Goal: Transaction & Acquisition: Purchase product/service

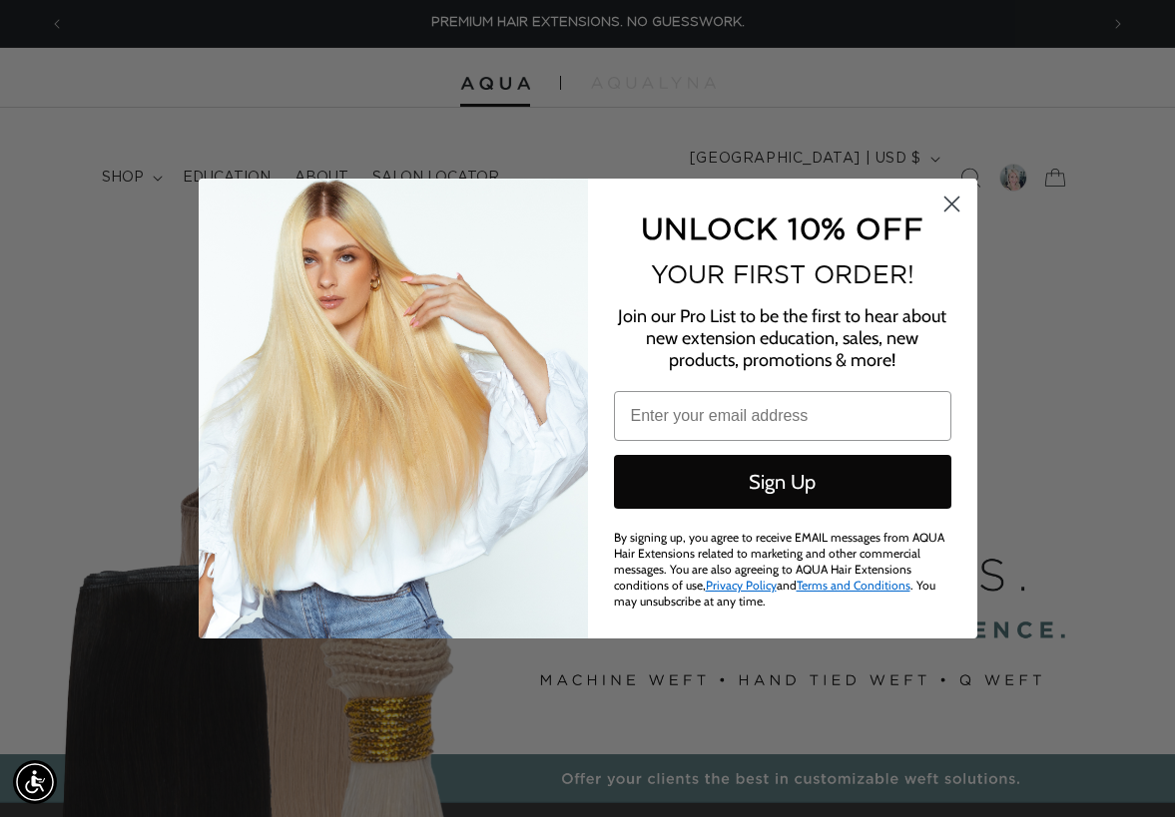
click at [946, 208] on circle "Close dialog" at bounding box center [950, 204] width 33 height 33
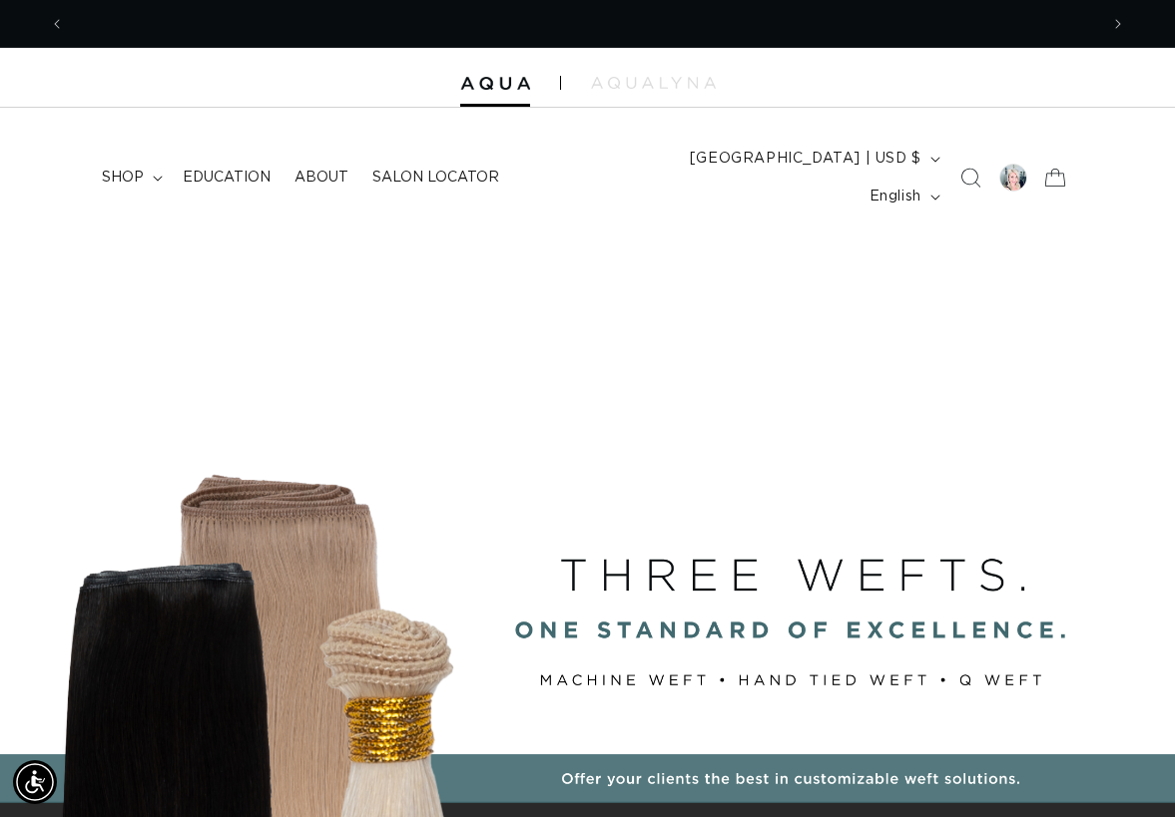
scroll to position [0, 1033]
click at [128, 169] on span "shop" at bounding box center [123, 178] width 42 height 18
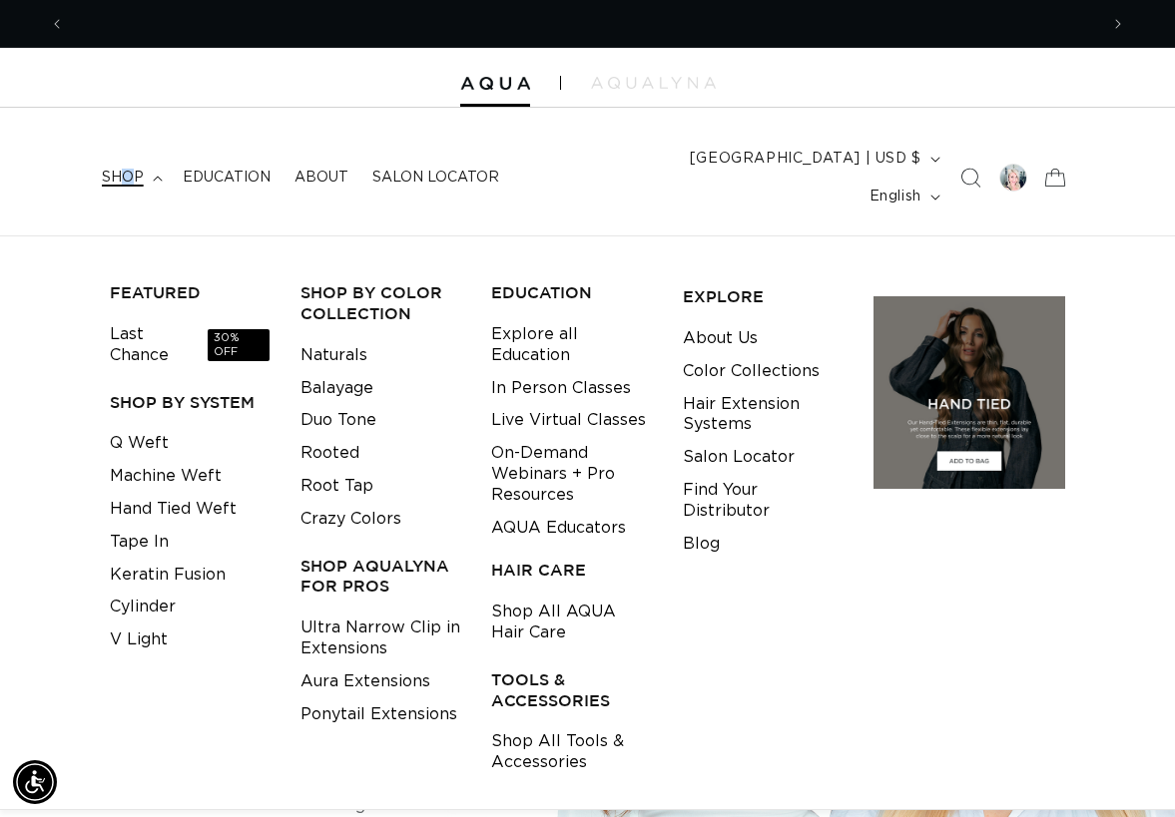
scroll to position [0, 2066]
click at [158, 559] on link "Keratin Fusion" at bounding box center [168, 575] width 116 height 33
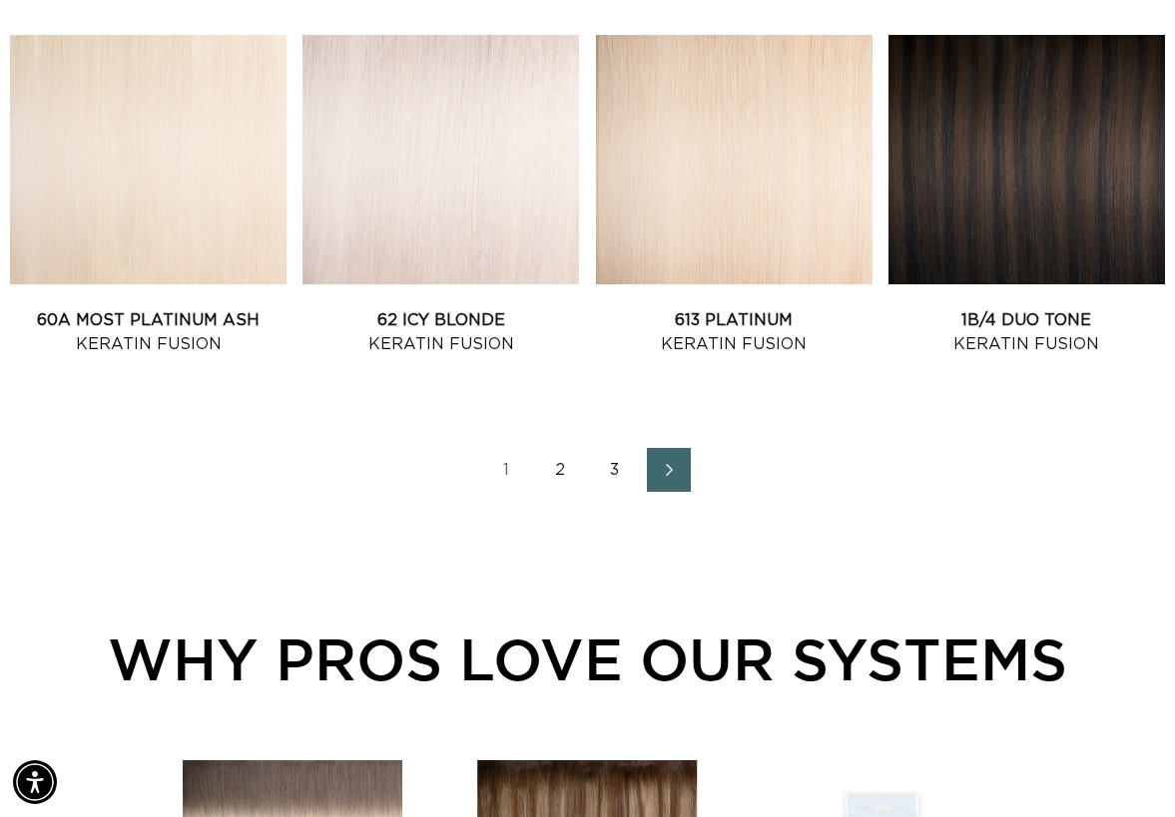
scroll to position [0, 2066]
click at [610, 451] on link "3" at bounding box center [615, 470] width 44 height 44
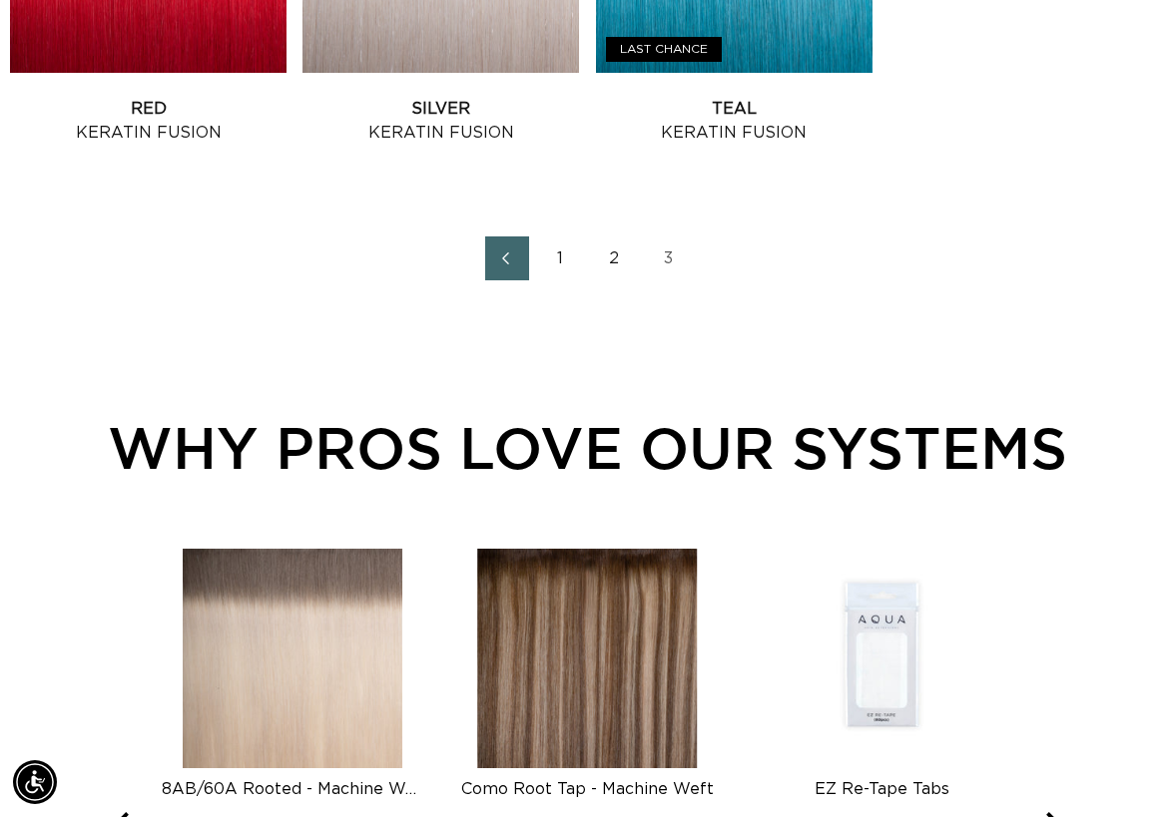
click at [665, 239] on link "3" at bounding box center [669, 259] width 44 height 44
click at [662, 238] on link "3" at bounding box center [669, 259] width 44 height 44
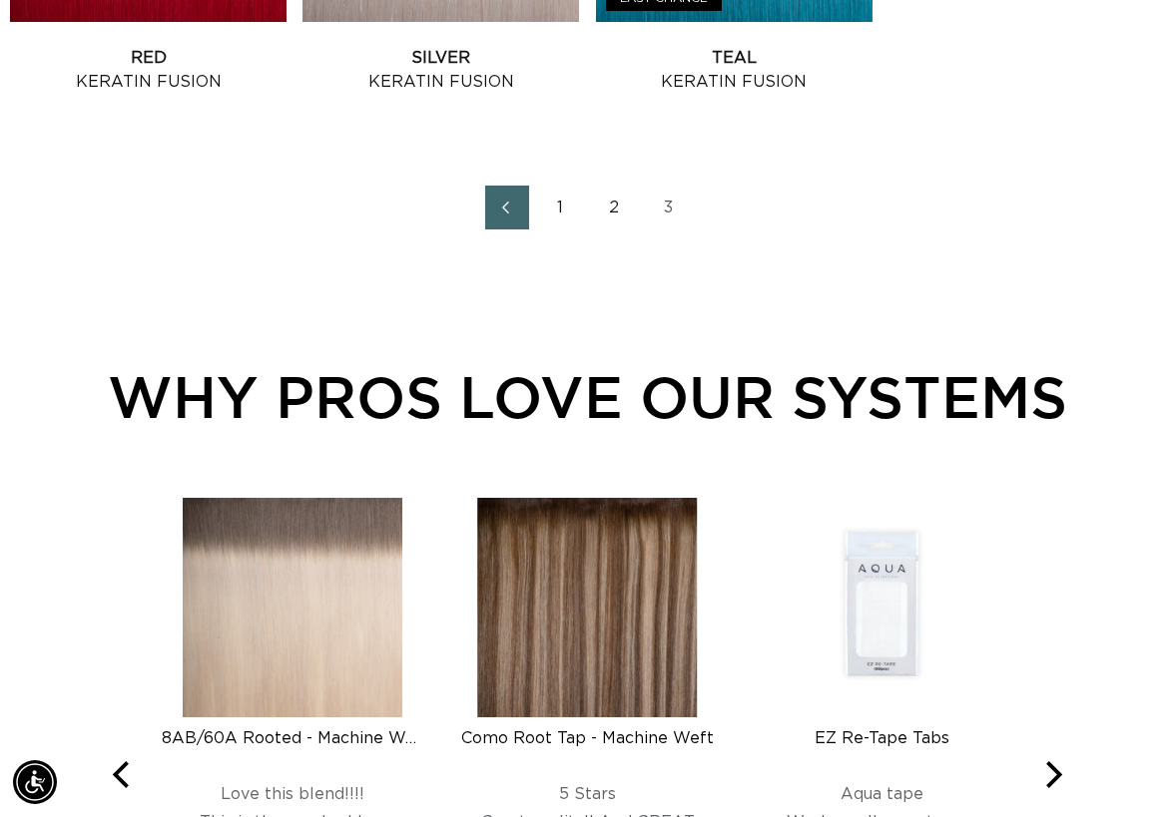
scroll to position [1456, 0]
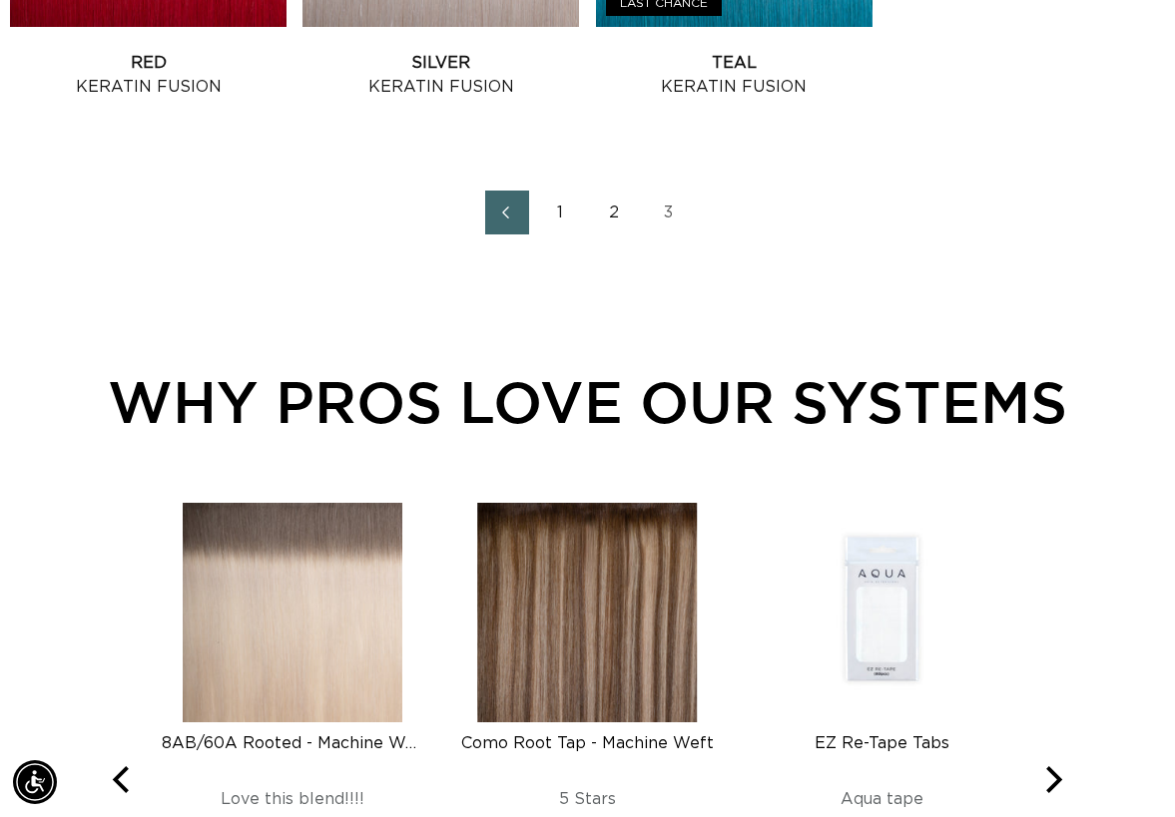
click at [615, 200] on link "2" at bounding box center [615, 213] width 44 height 44
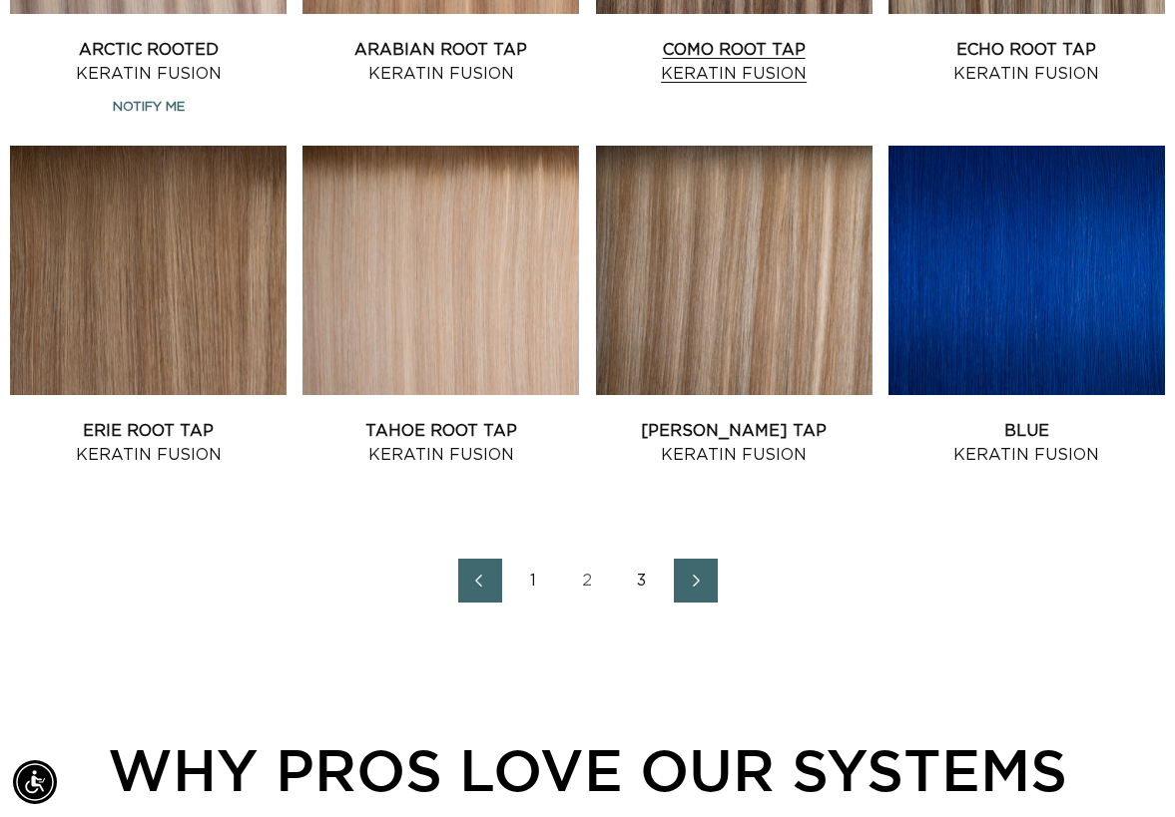
scroll to position [2230, 0]
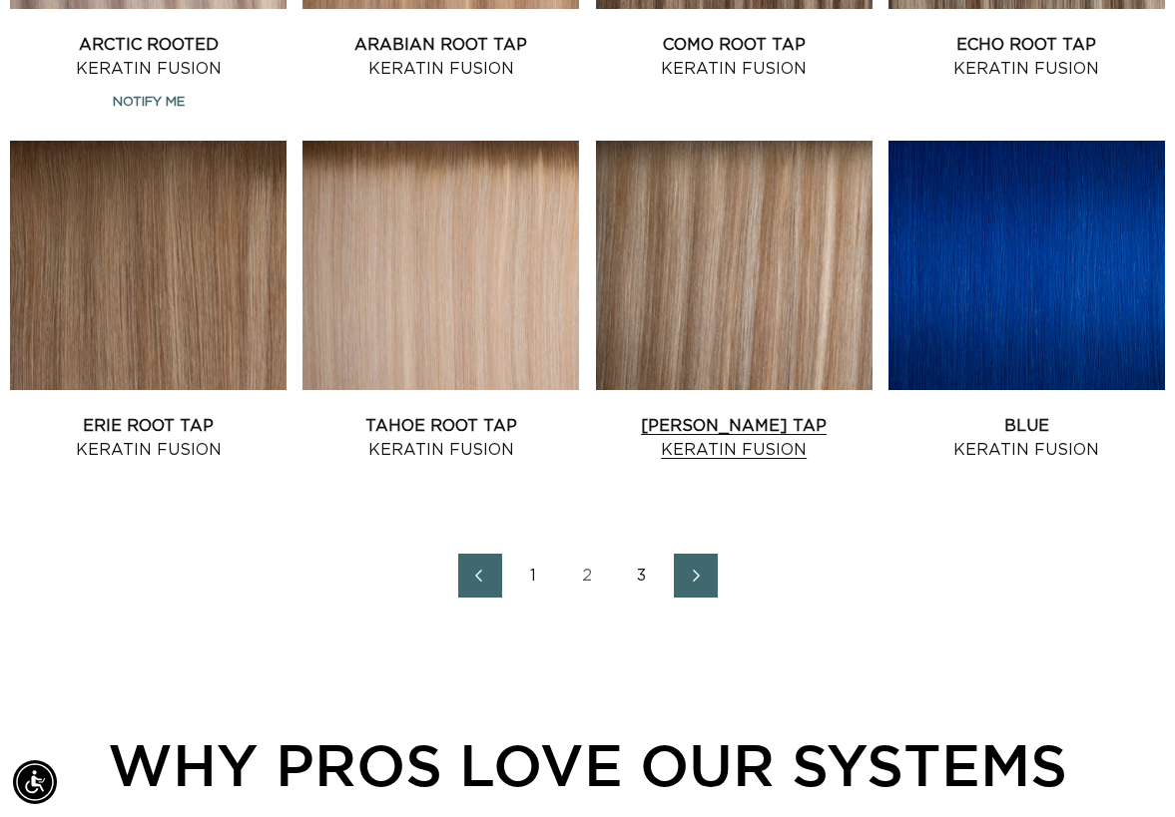
click at [753, 414] on link "Victoria Root Tap Keratin Fusion" at bounding box center [734, 438] width 276 height 48
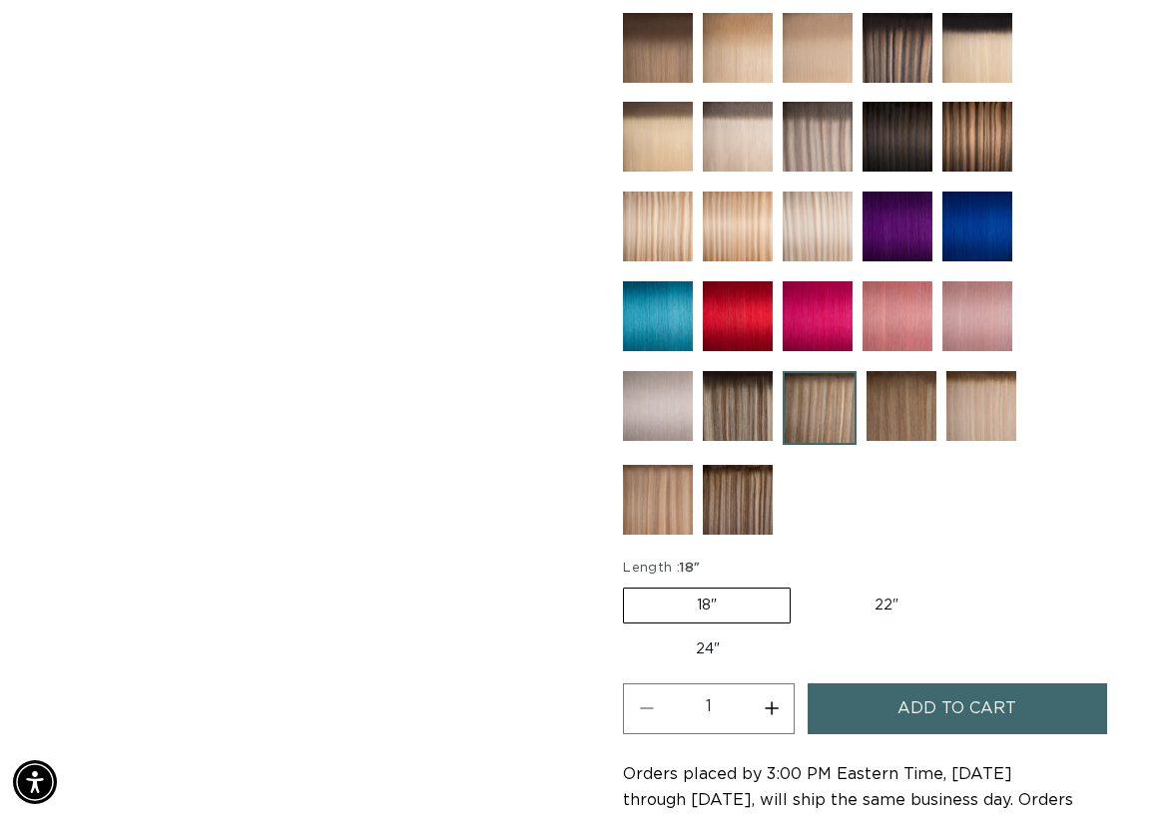
scroll to position [0, 1033]
click at [773, 688] on button "Increase quantity for [PERSON_NAME] Tap - Keratin Fusion" at bounding box center [770, 709] width 45 height 51
type input "2"
click at [936, 684] on span "Add to cart" at bounding box center [956, 709] width 119 height 51
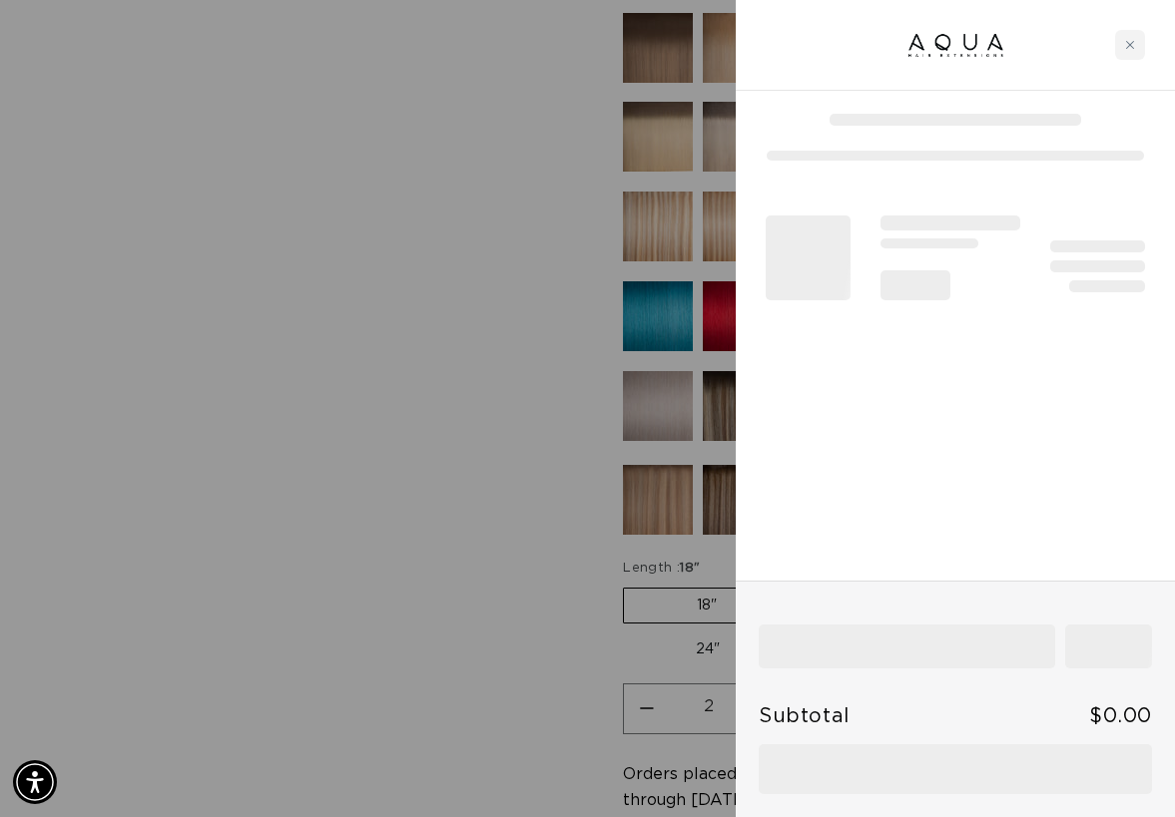
scroll to position [0, 2066]
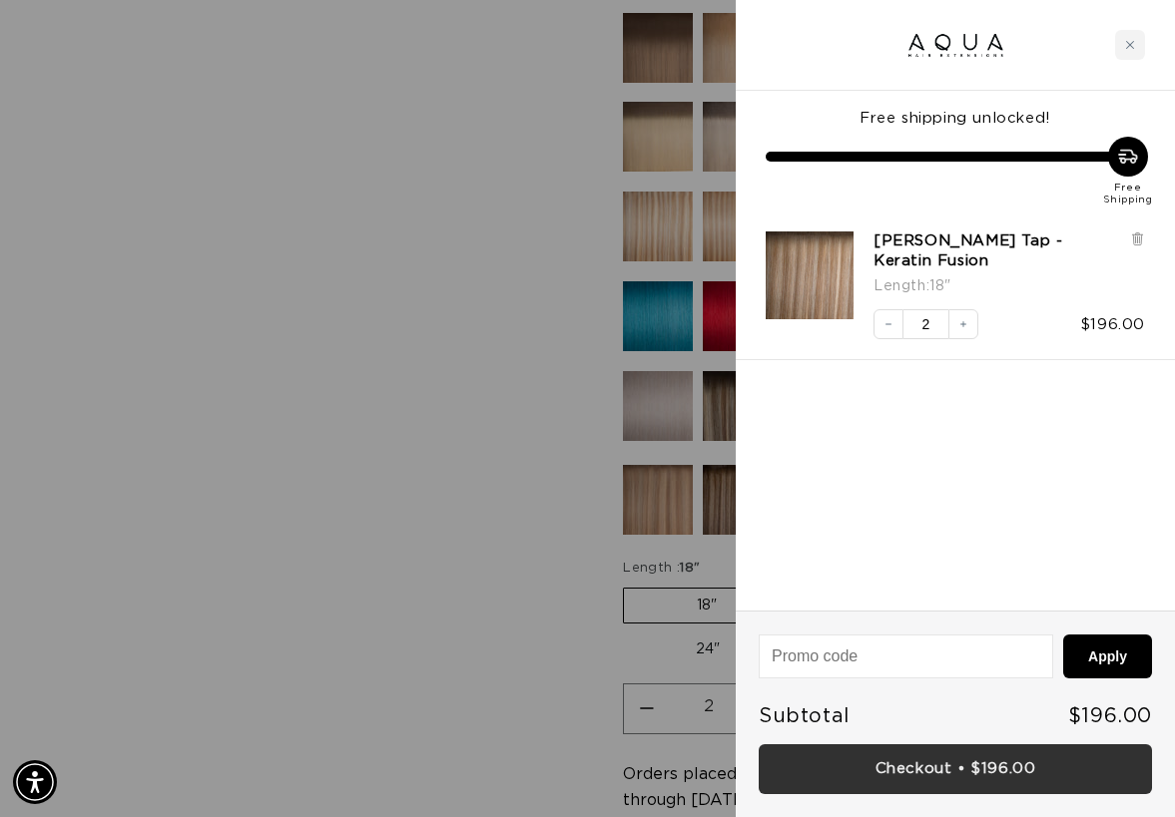
click at [936, 765] on link "Checkout • $196.00" at bounding box center [954, 769] width 393 height 51
